Goal: Information Seeking & Learning: Compare options

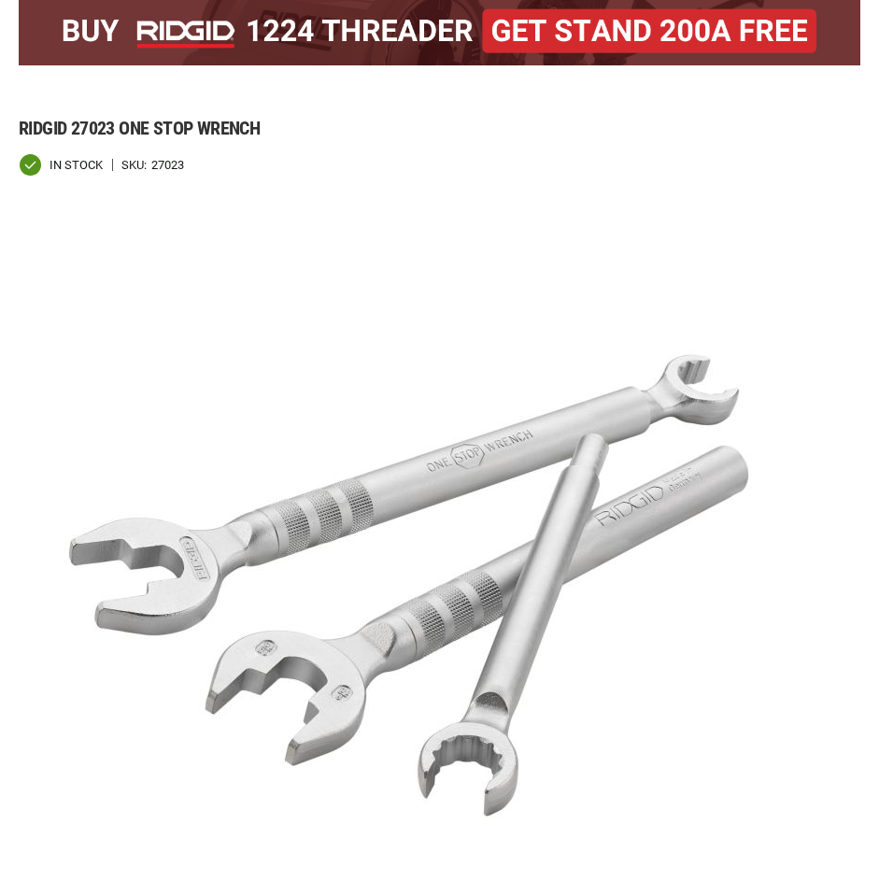
scroll to position [313, 0]
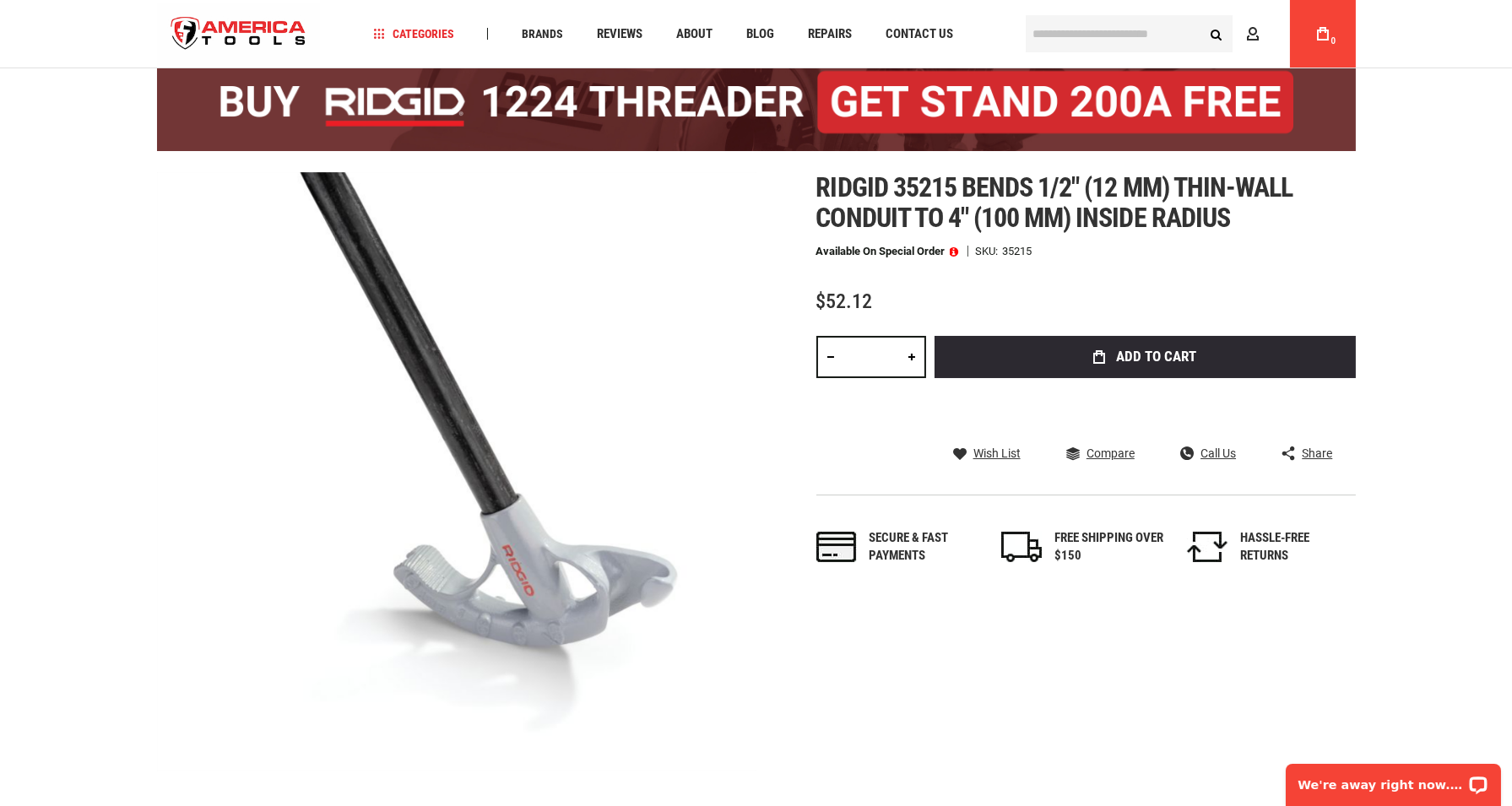
click at [872, 238] on div "Ridgid 35215 bends 1/2" (12 mm) thin-wall conduit to 4" (100 mm) inside radius …" at bounding box center [1085, 386] width 540 height 427
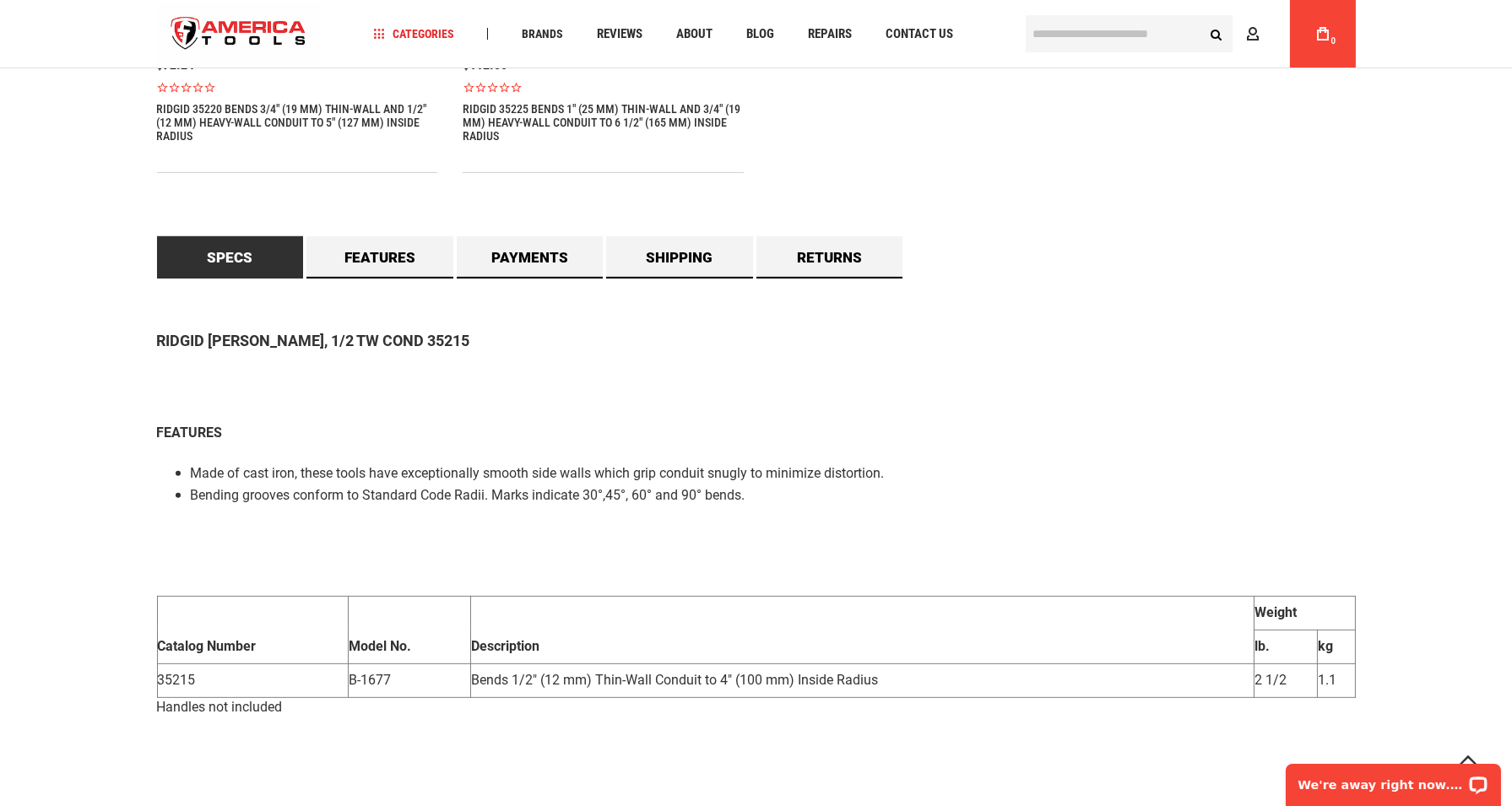
scroll to position [1397, 0]
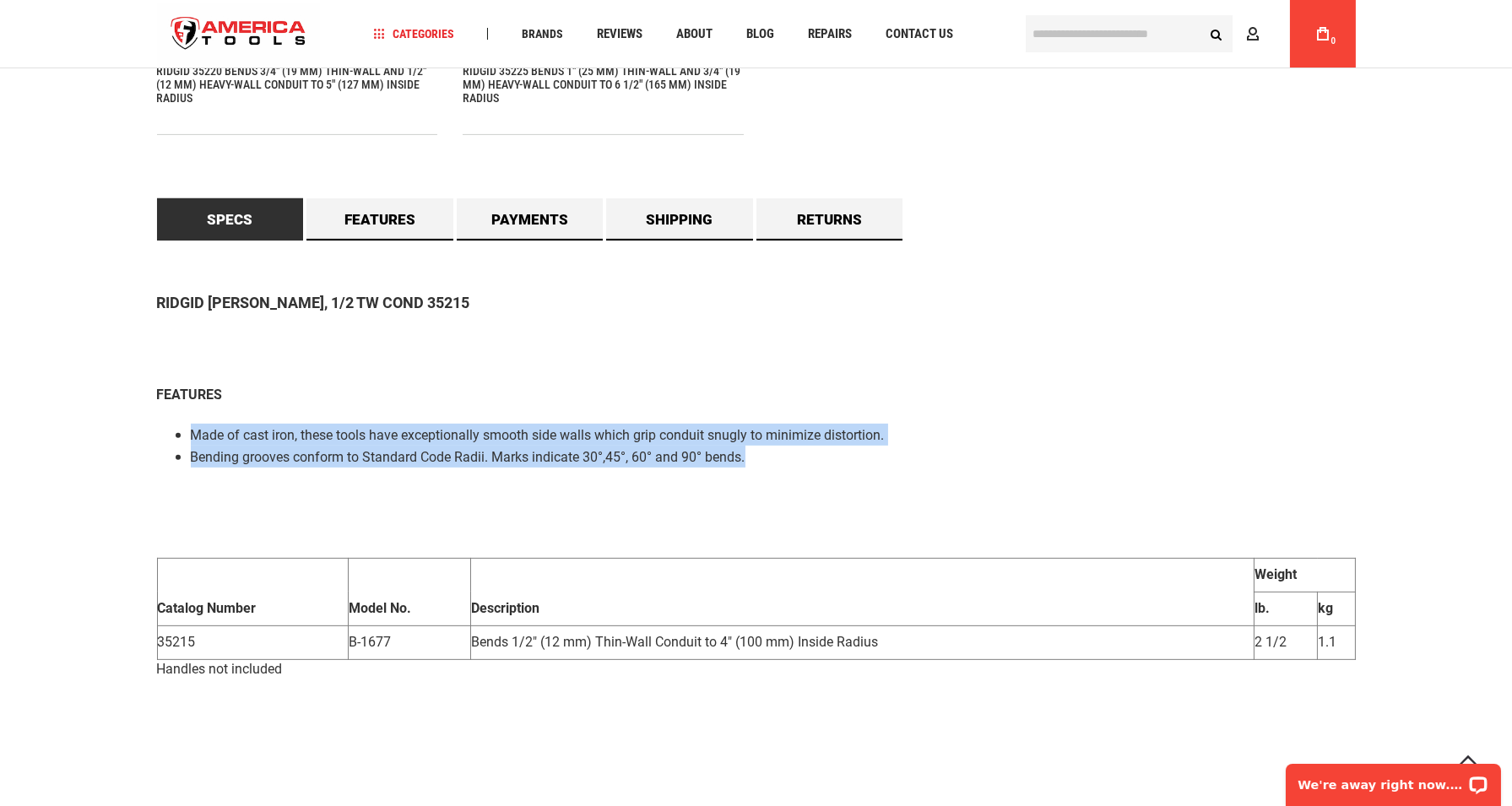
drag, startPoint x: 190, startPoint y: 433, endPoint x: 747, endPoint y: 455, distance: 557.4
click at [747, 455] on ul "Made of cast iron, these tools have exceptionally smooth side walls which grip …" at bounding box center [756, 445] width 1199 height 44
copy ul "Made of cast iron, these tools have exceptionally smooth side walls which grip …"
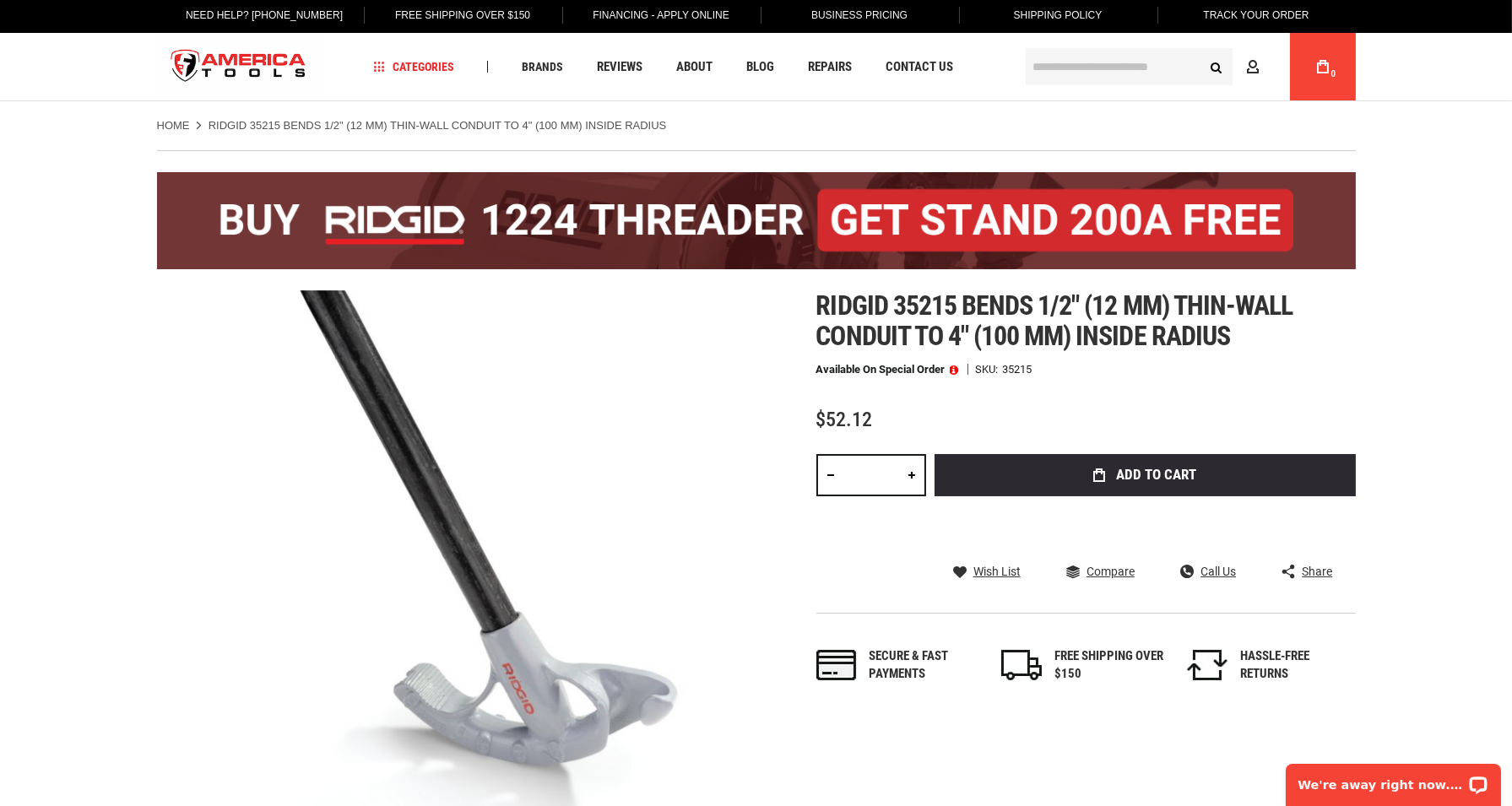
scroll to position [0, 0]
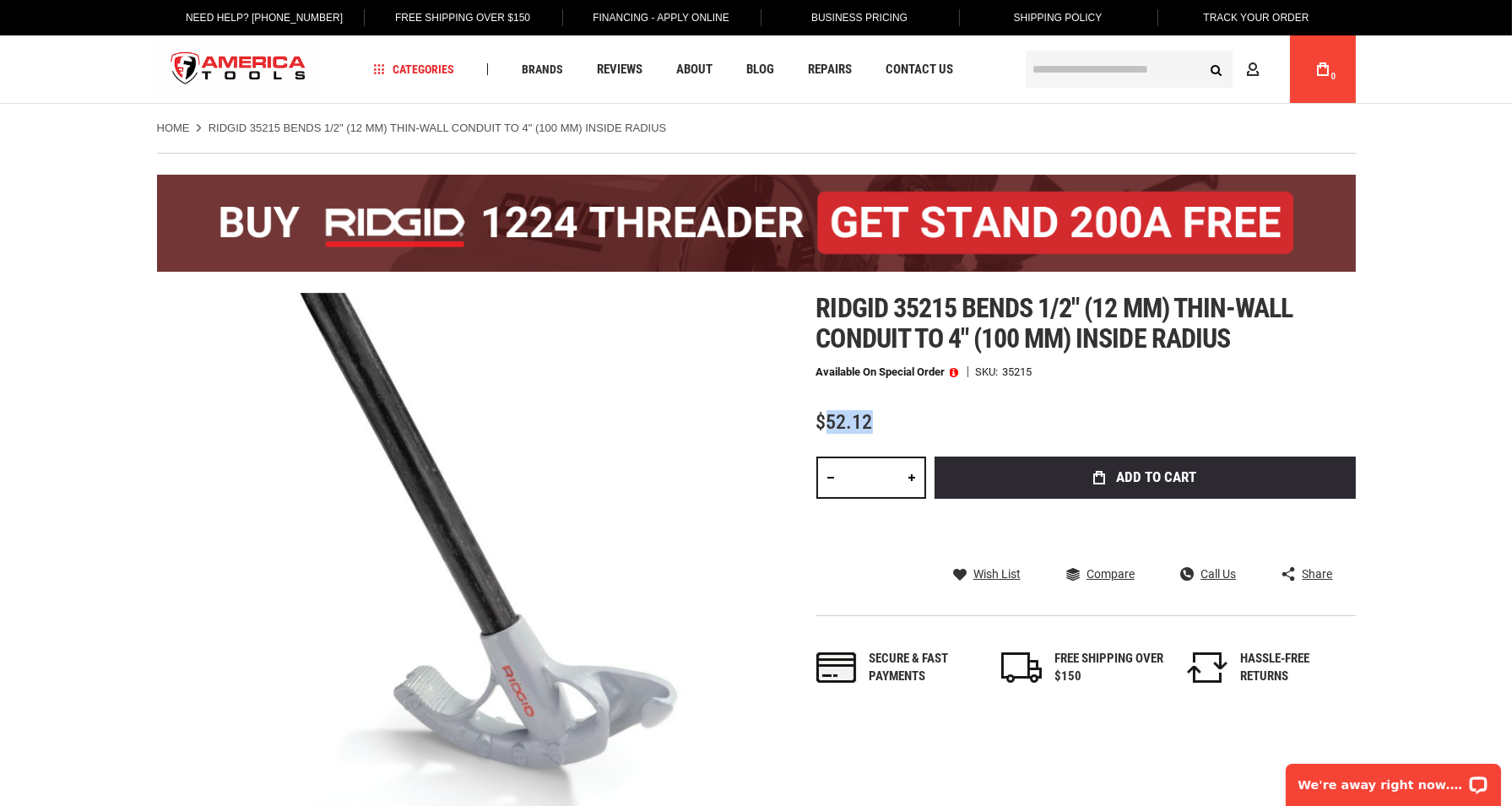
drag, startPoint x: 828, startPoint y: 419, endPoint x: 872, endPoint y: 419, distance: 44.0
click at [872, 419] on div "$52.12" at bounding box center [1085, 422] width 540 height 21
copy span "52.12"
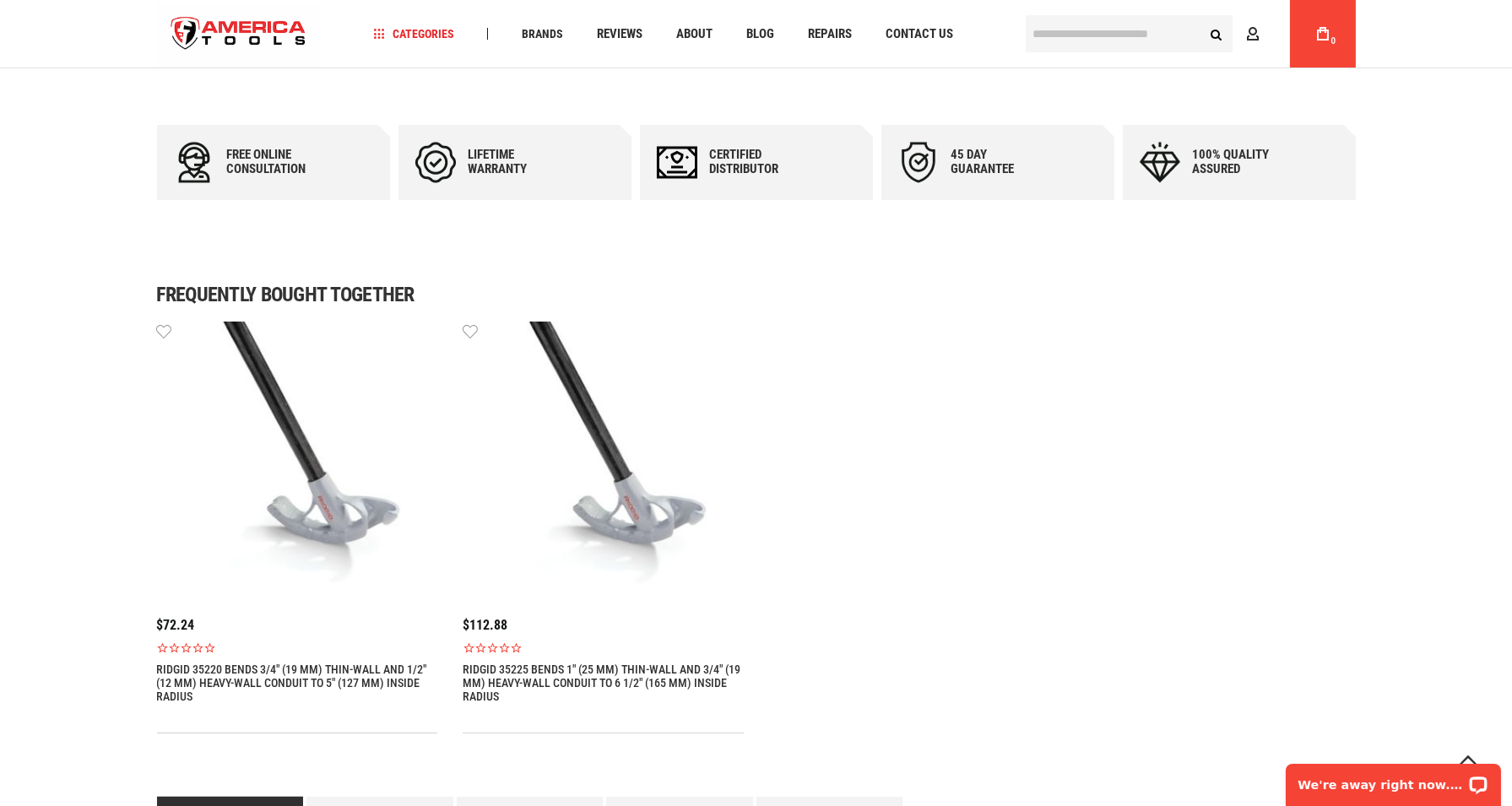
scroll to position [844, 0]
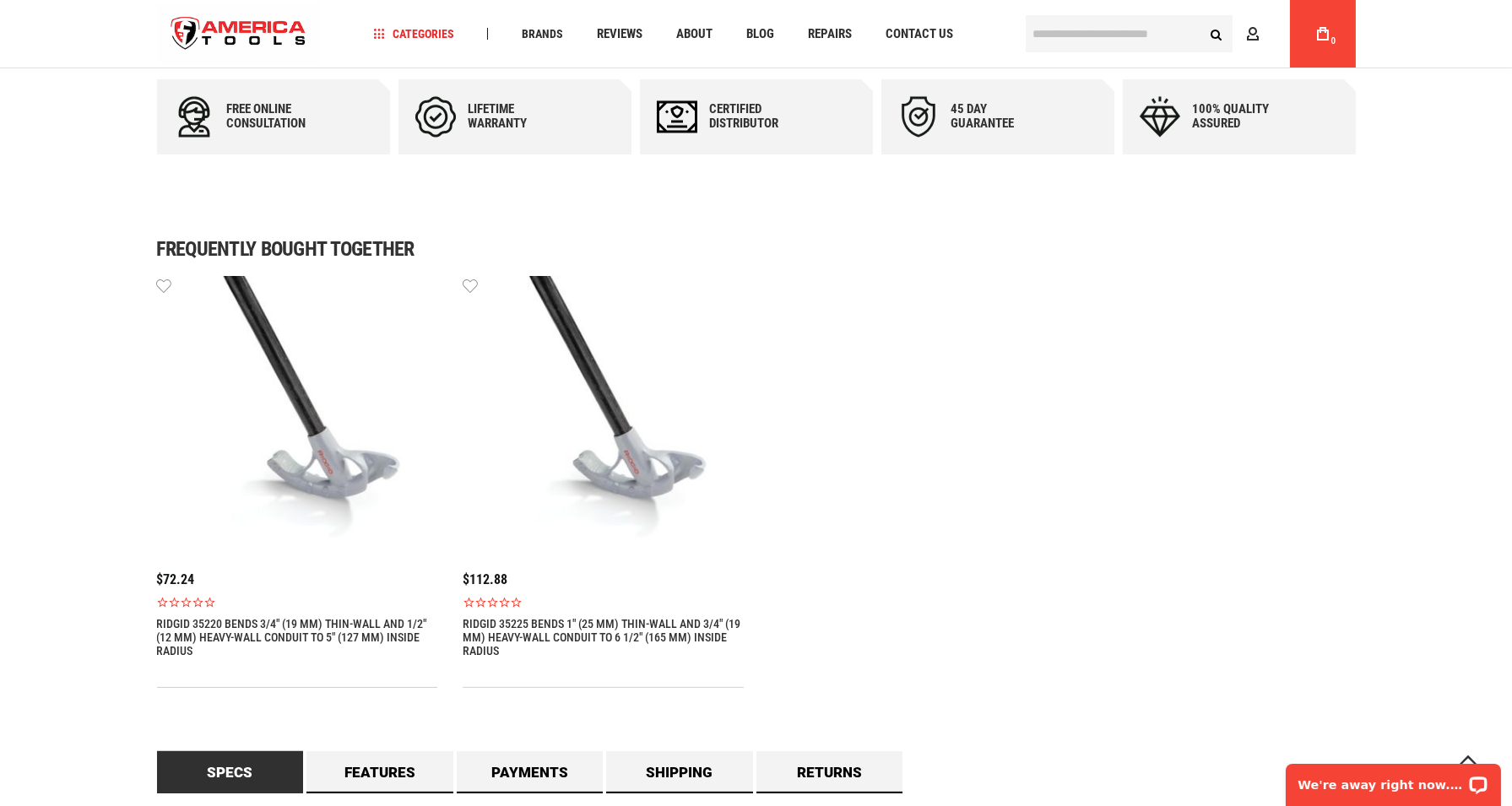
click at [260, 387] on img at bounding box center [297, 416] width 281 height 281
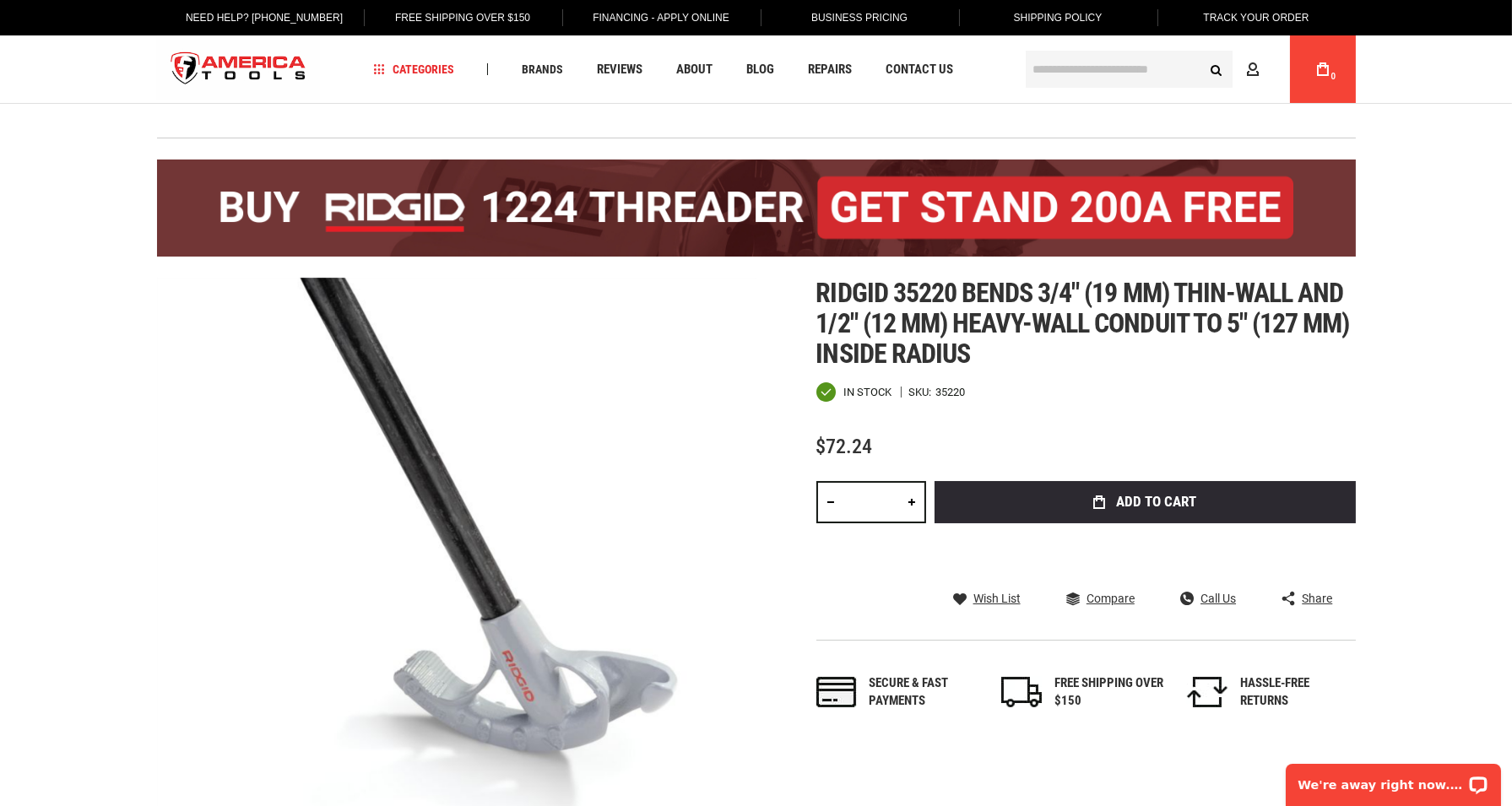
click at [879, 296] on span "Ridgid 35220 bends 3/4" (19 mm) thin-wall and 1/2" (12 mm) heavy-wall conduit t…" at bounding box center [1083, 323] width 533 height 93
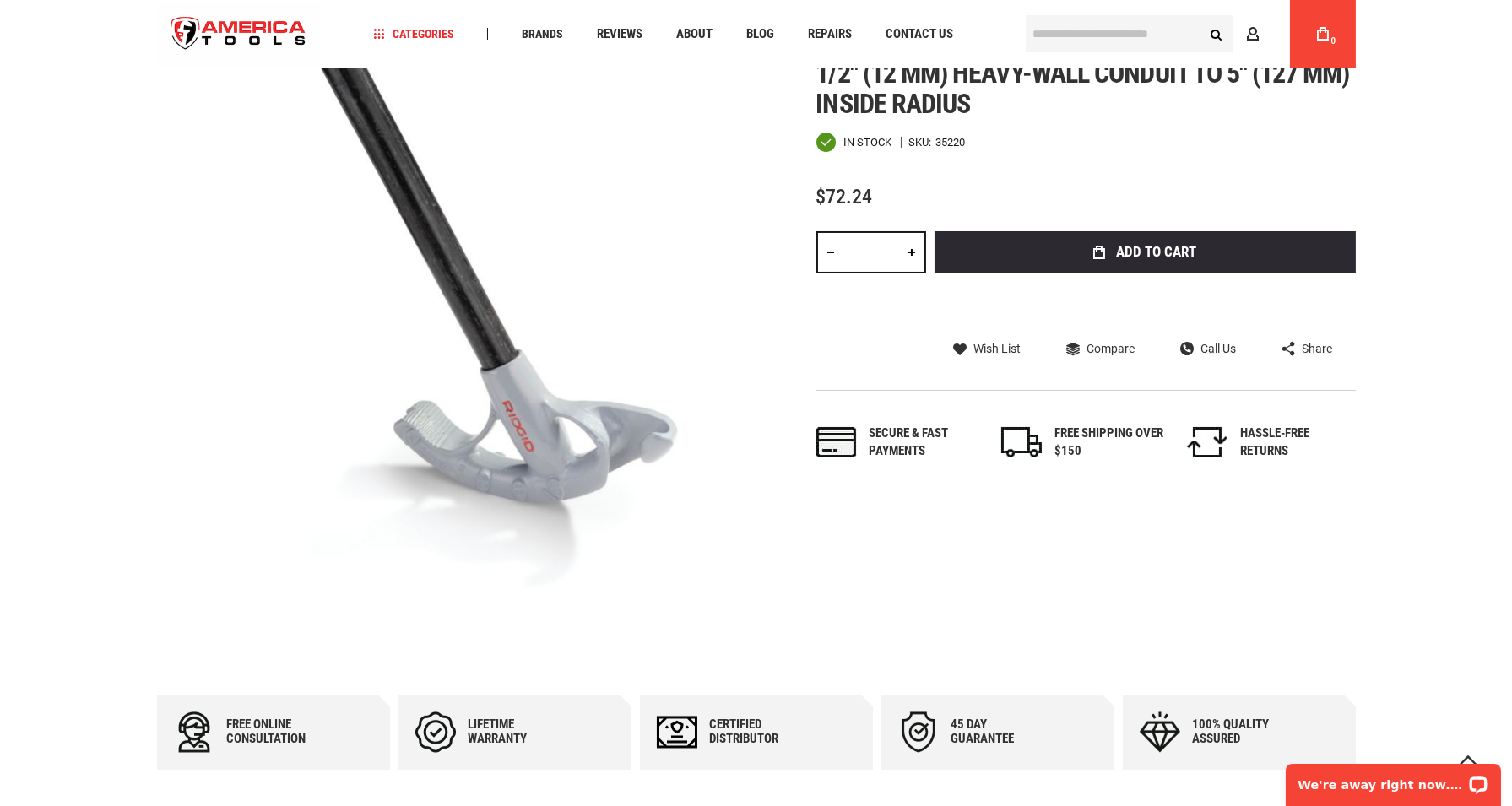
scroll to position [281, 0]
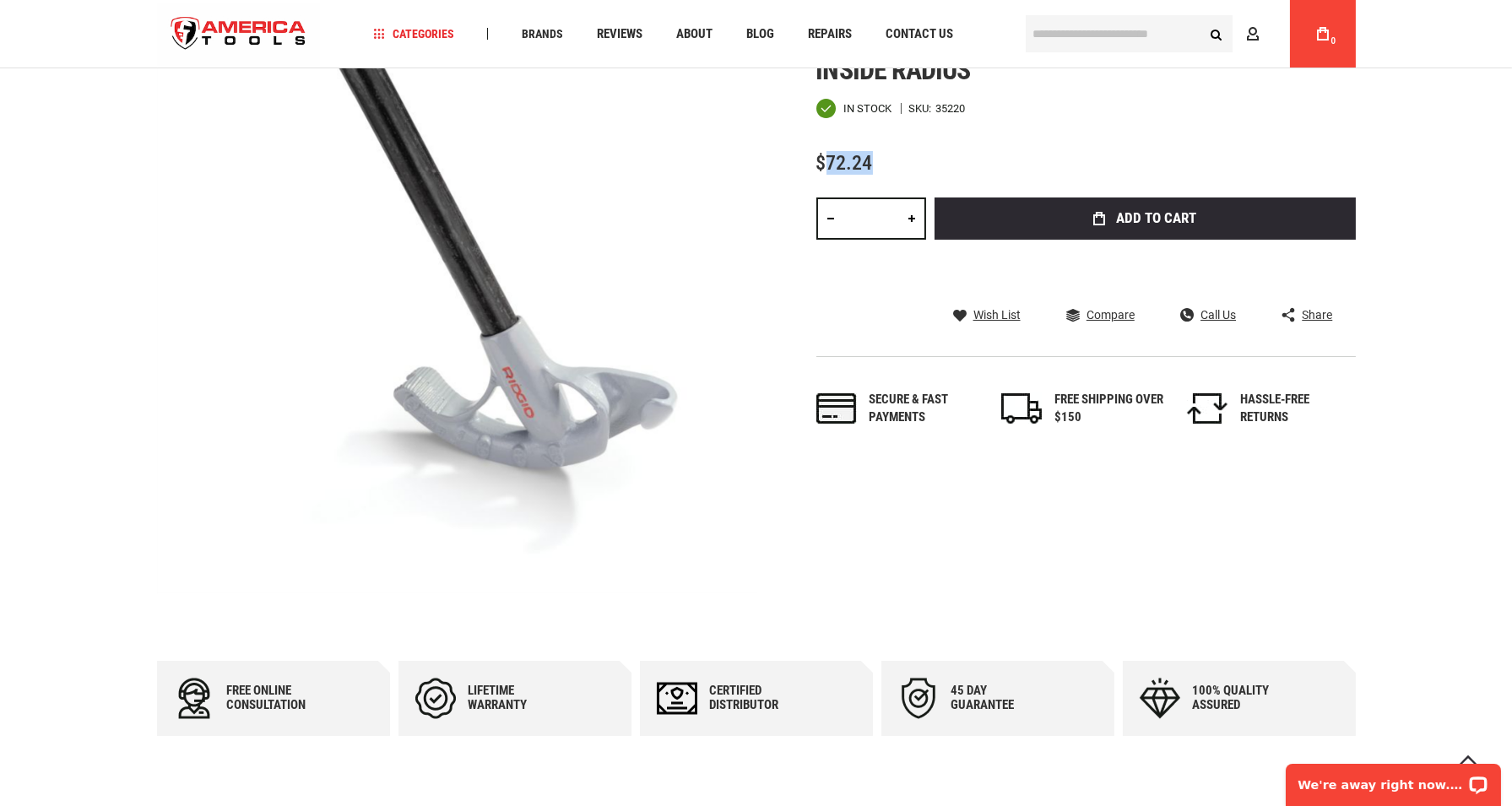
drag, startPoint x: 828, startPoint y: 159, endPoint x: 872, endPoint y: 169, distance: 45.1
click at [872, 169] on div "$72.24" at bounding box center [1085, 163] width 540 height 21
copy span "72.24"
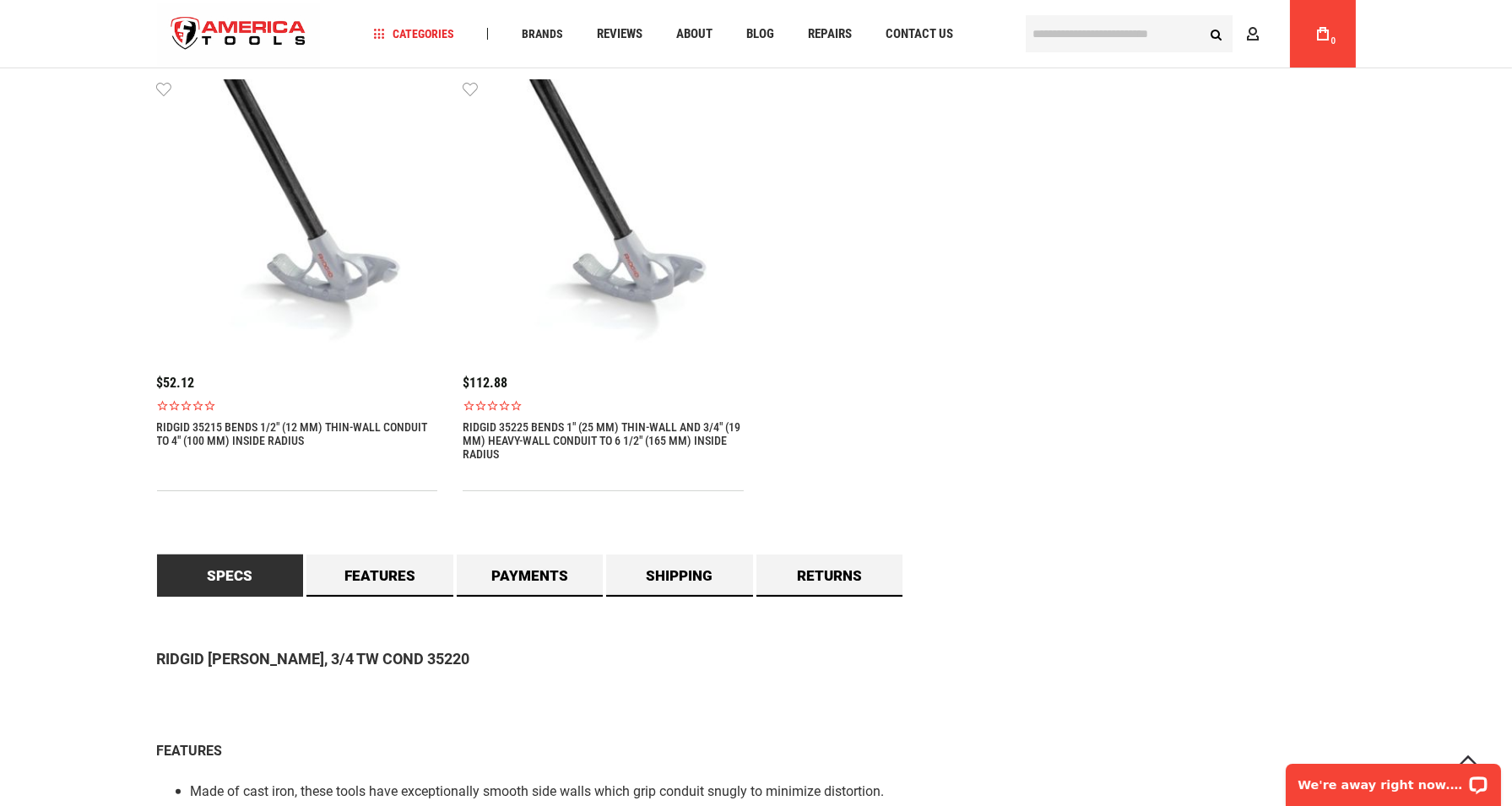
scroll to position [1313, 0]
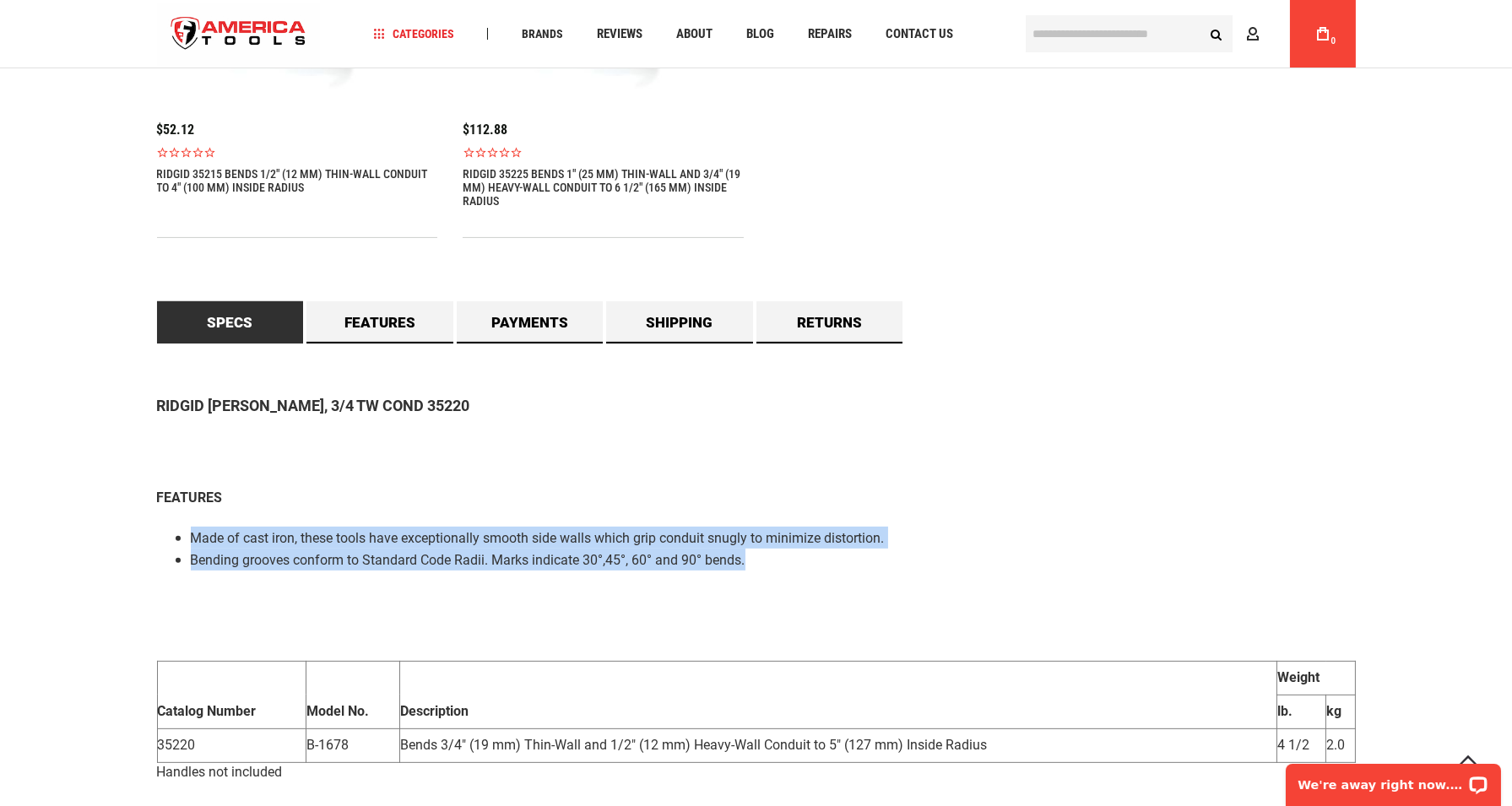
drag, startPoint x: 751, startPoint y: 558, endPoint x: 189, endPoint y: 535, distance: 562.5
click at [189, 535] on ul "Made of cast iron, these tools have exceptionally smooth side walls which grip …" at bounding box center [756, 548] width 1199 height 44
copy ul "Made of cast iron, these tools have exceptionally smooth side walls which grip …"
click at [675, 406] on p "RIDGID BENDER, 3/4 TW COND 35220" at bounding box center [756, 406] width 1199 height 24
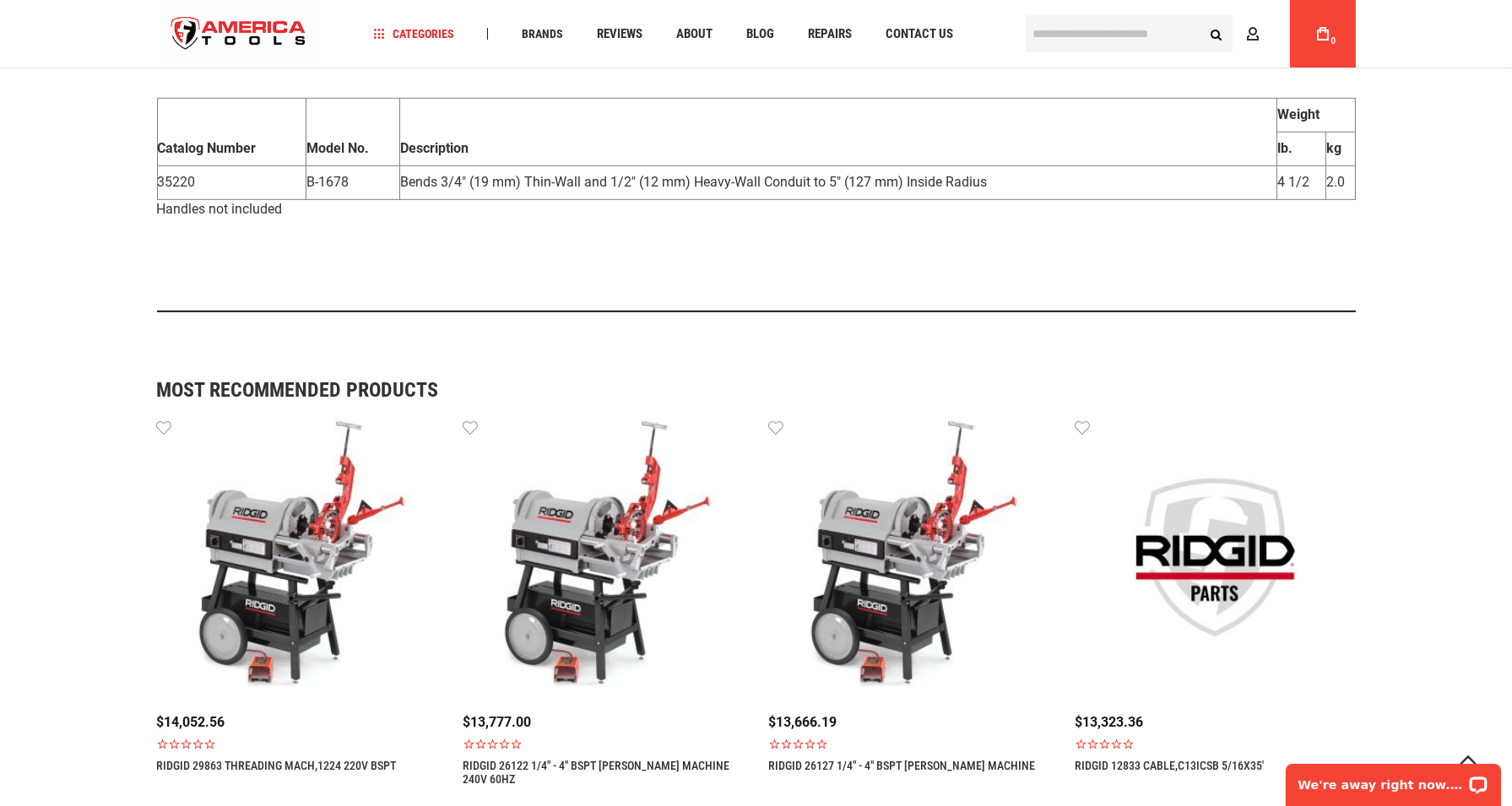
scroll to position [1219, 0]
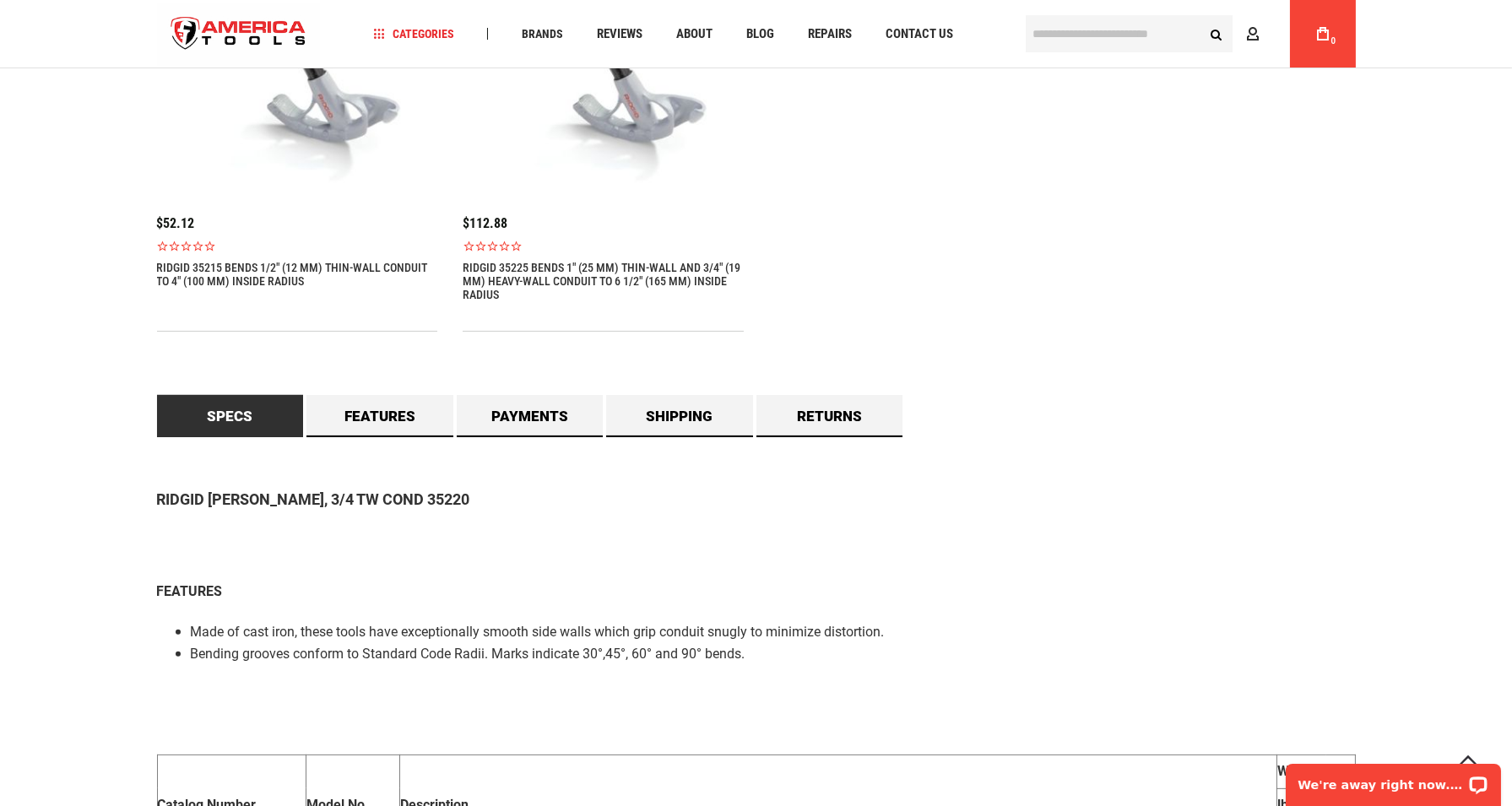
click at [609, 153] on img at bounding box center [603, 60] width 281 height 281
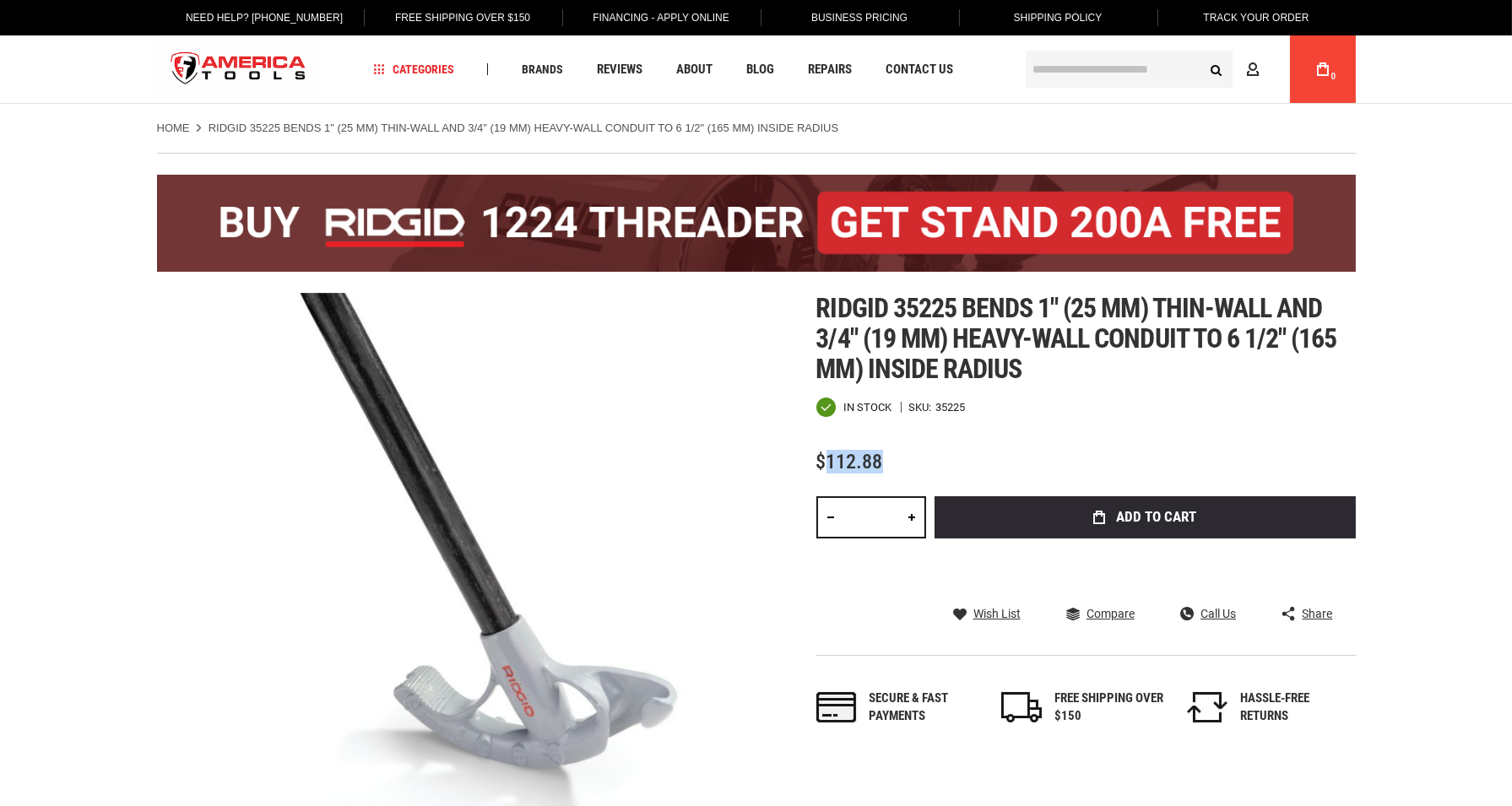
drag, startPoint x: 829, startPoint y: 455, endPoint x: 891, endPoint y: 463, distance: 62.5
click at [891, 463] on div "$112.88" at bounding box center [1085, 462] width 540 height 21
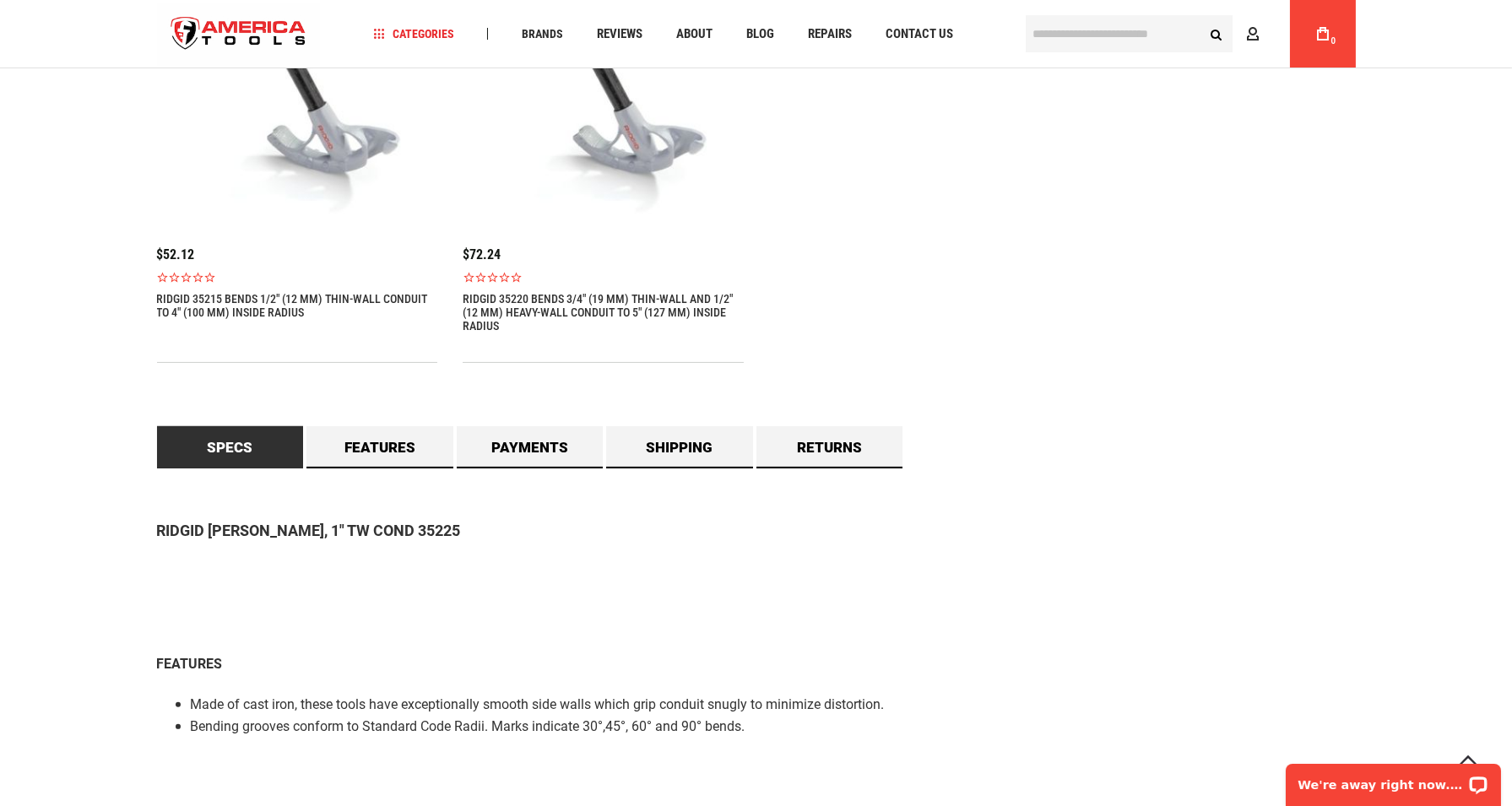
scroll to position [1406, 0]
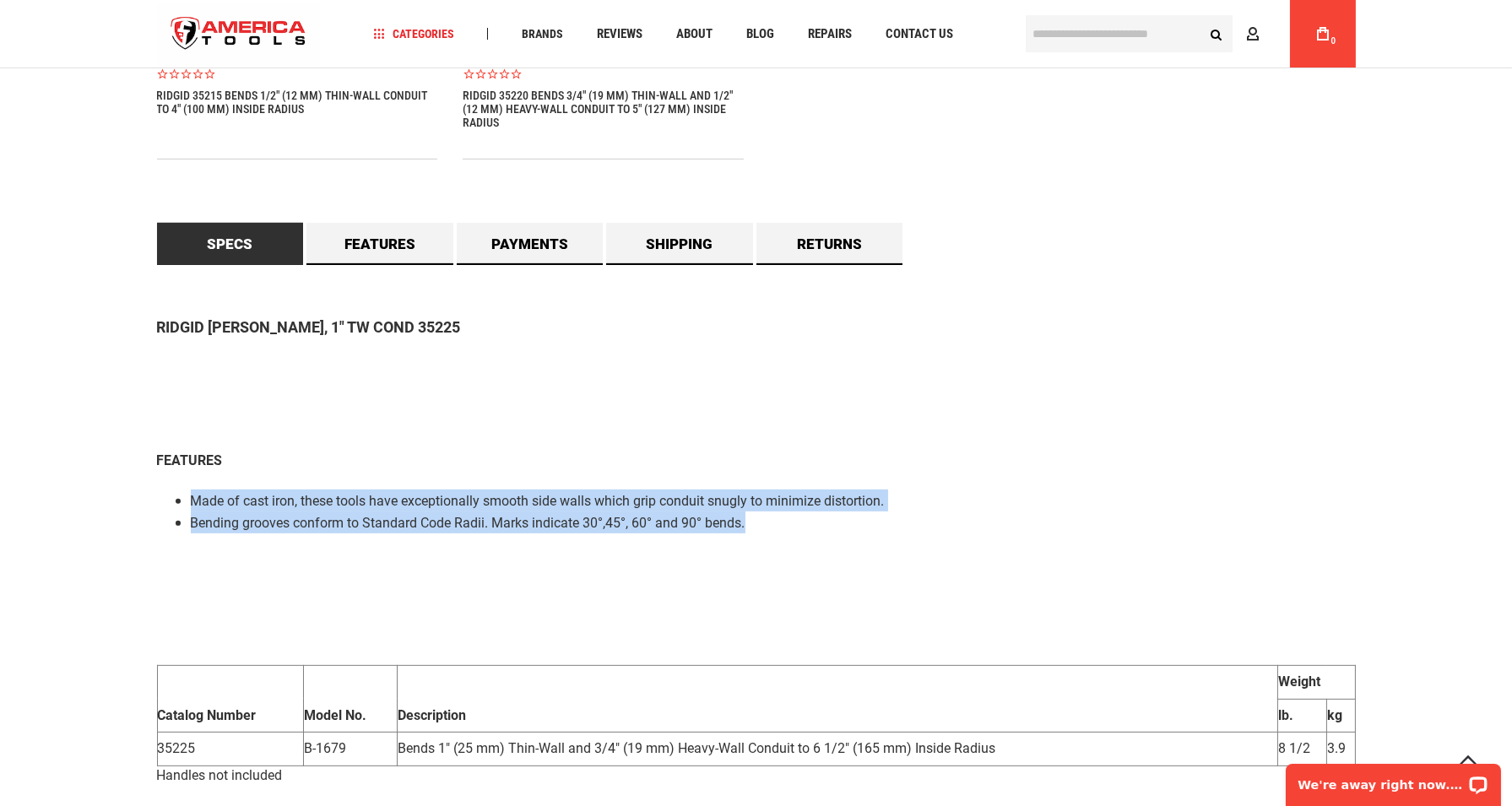
drag, startPoint x: 193, startPoint y: 496, endPoint x: 769, endPoint y: 520, distance: 576.5
click at [769, 520] on ul "Made of cast iron, these tools have exceptionally smooth side walls which grip …" at bounding box center [756, 511] width 1199 height 44
copy ul "Made of cast iron, these tools have exceptionally smooth side walls which grip …"
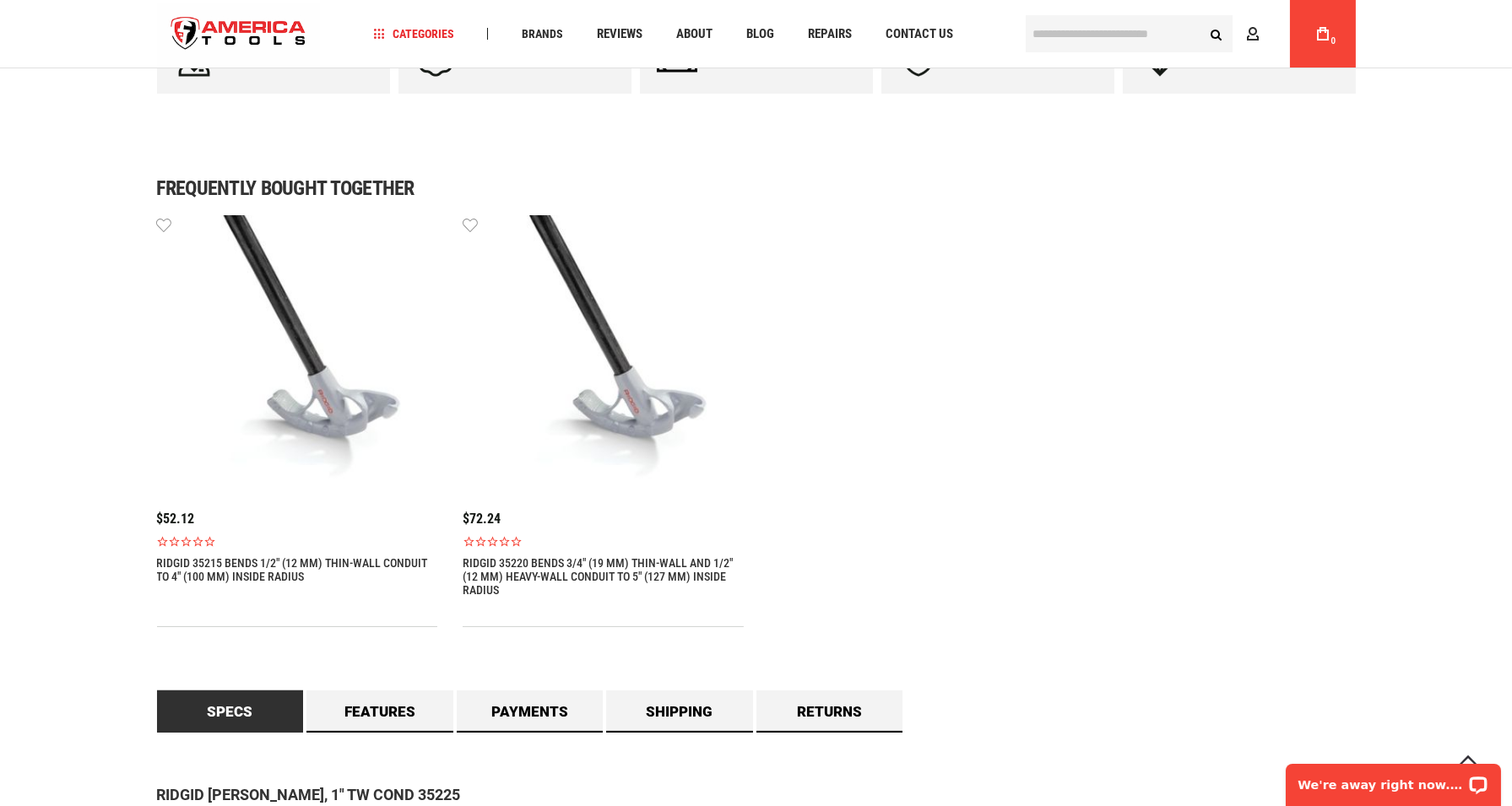
scroll to position [938, 0]
